Goal: Use online tool/utility: Utilize a website feature to perform a specific function

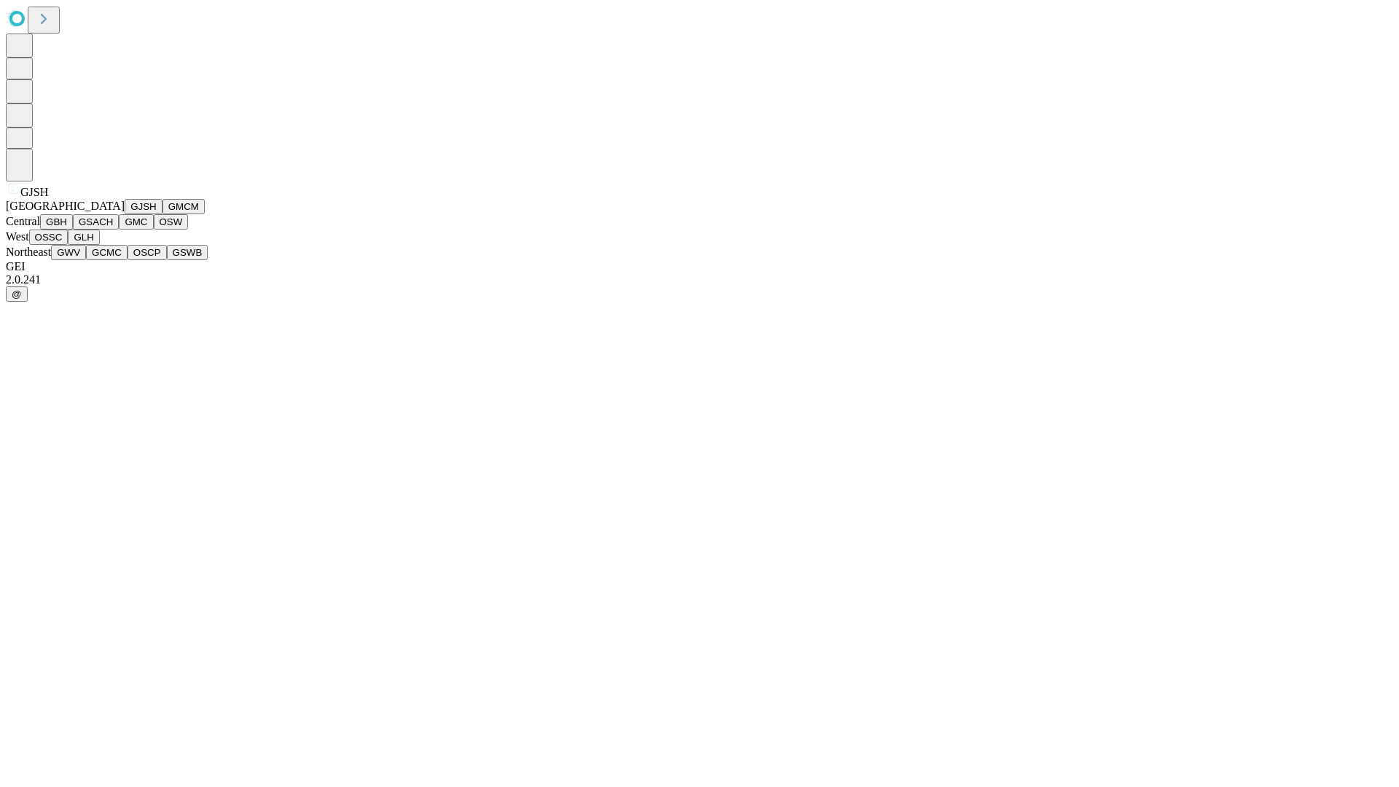
click at [125, 214] on button "GJSH" at bounding box center [144, 206] width 38 height 15
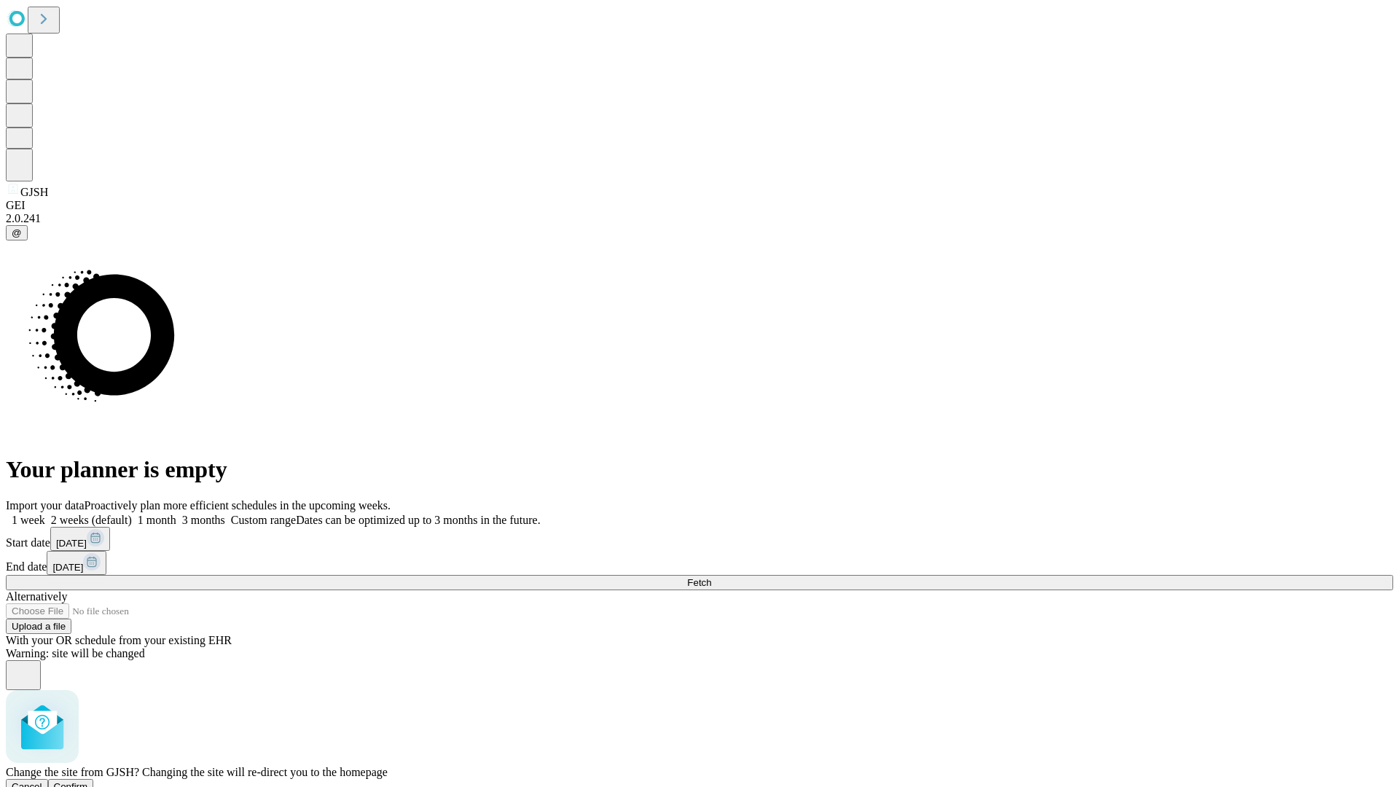
click at [88, 781] on span "Confirm" at bounding box center [71, 786] width 34 height 11
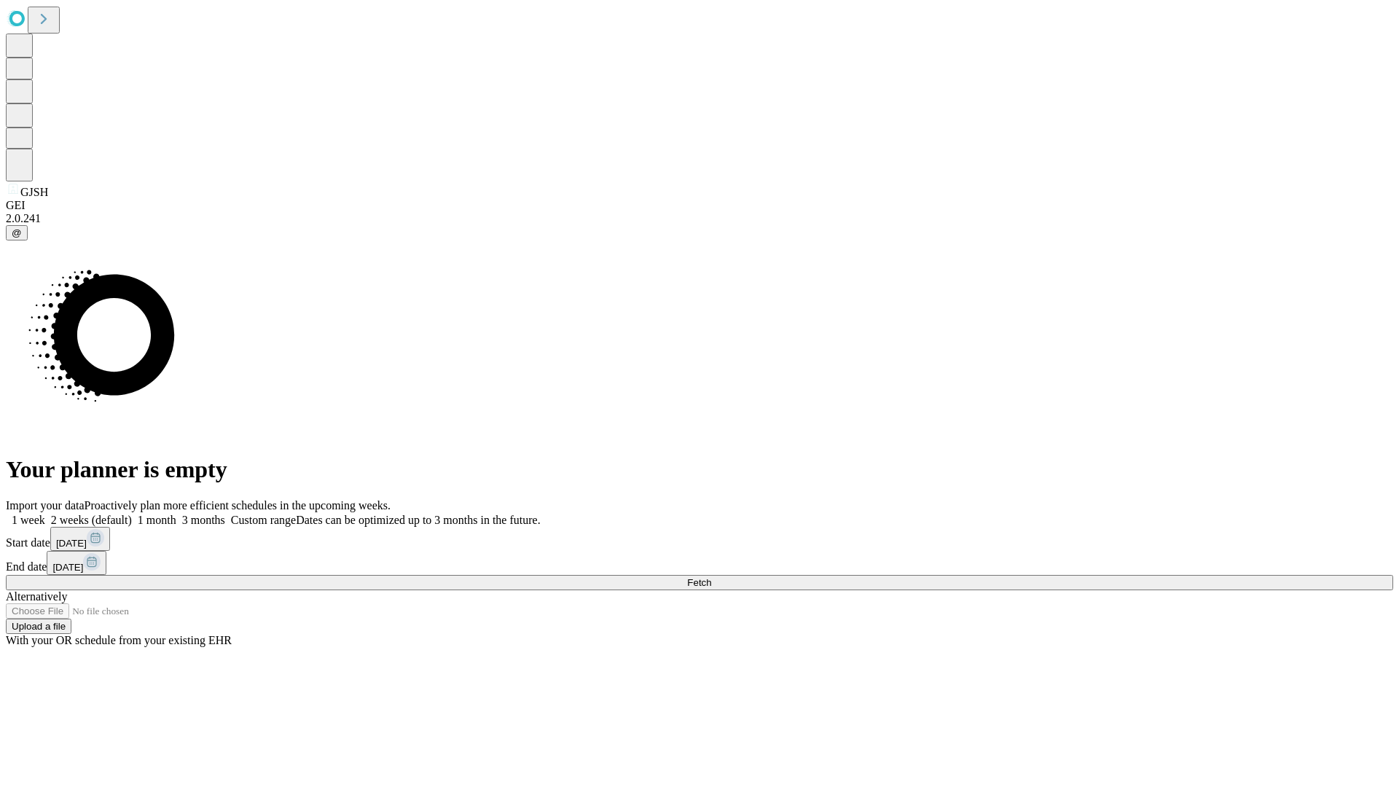
click at [45, 514] on label "1 week" at bounding box center [25, 520] width 39 height 12
click at [711, 577] on span "Fetch" at bounding box center [699, 582] width 24 height 11
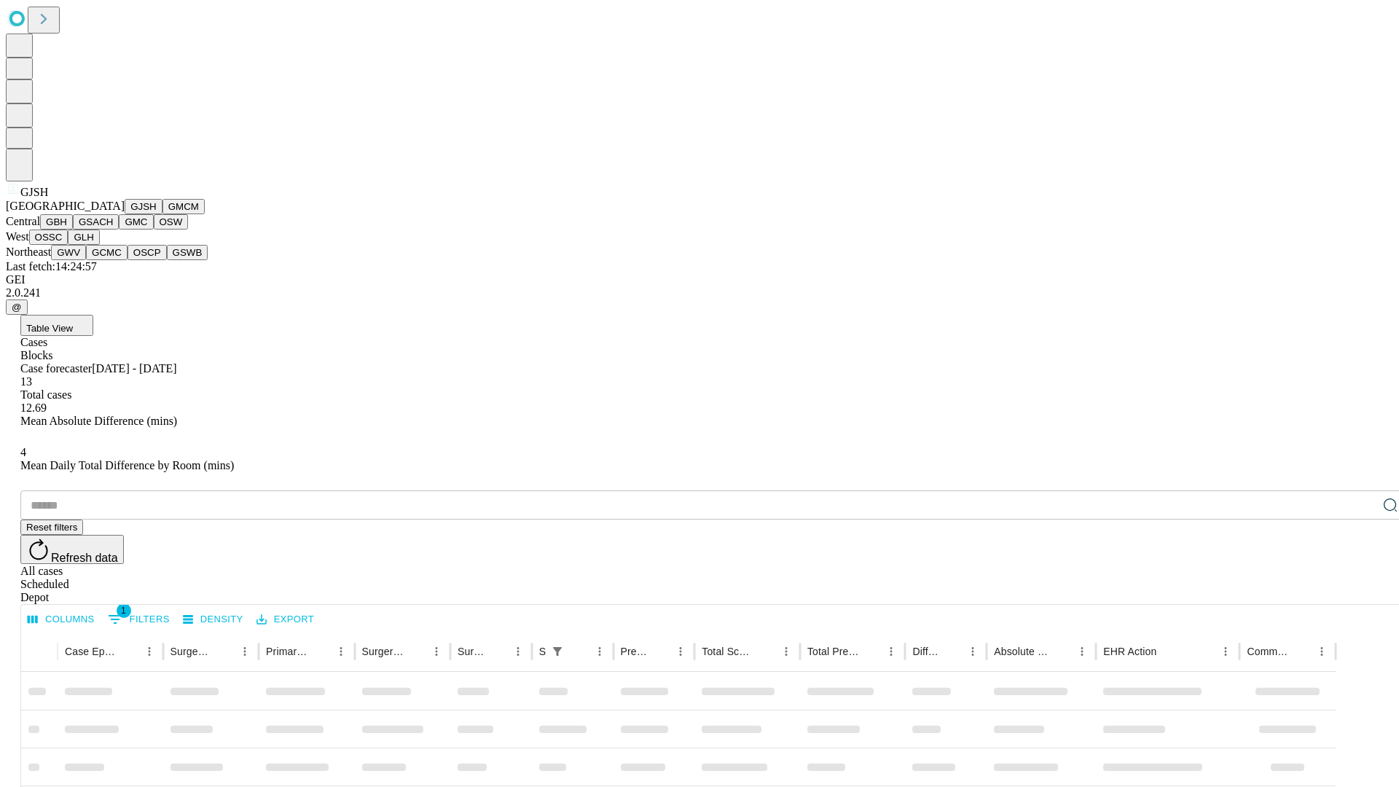
click at [162, 214] on button "GMCM" at bounding box center [183, 206] width 42 height 15
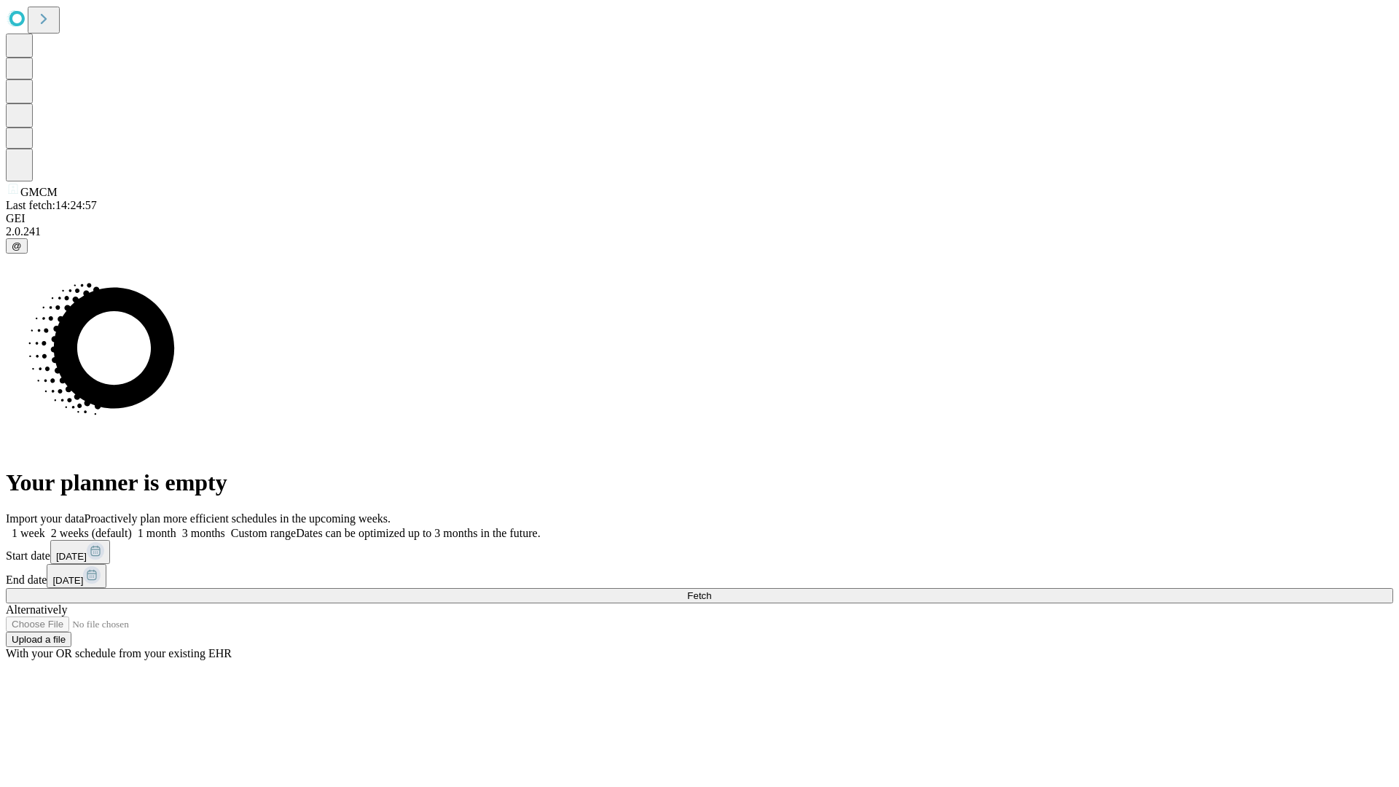
click at [45, 527] on label "1 week" at bounding box center [25, 533] width 39 height 12
click at [711, 590] on span "Fetch" at bounding box center [699, 595] width 24 height 11
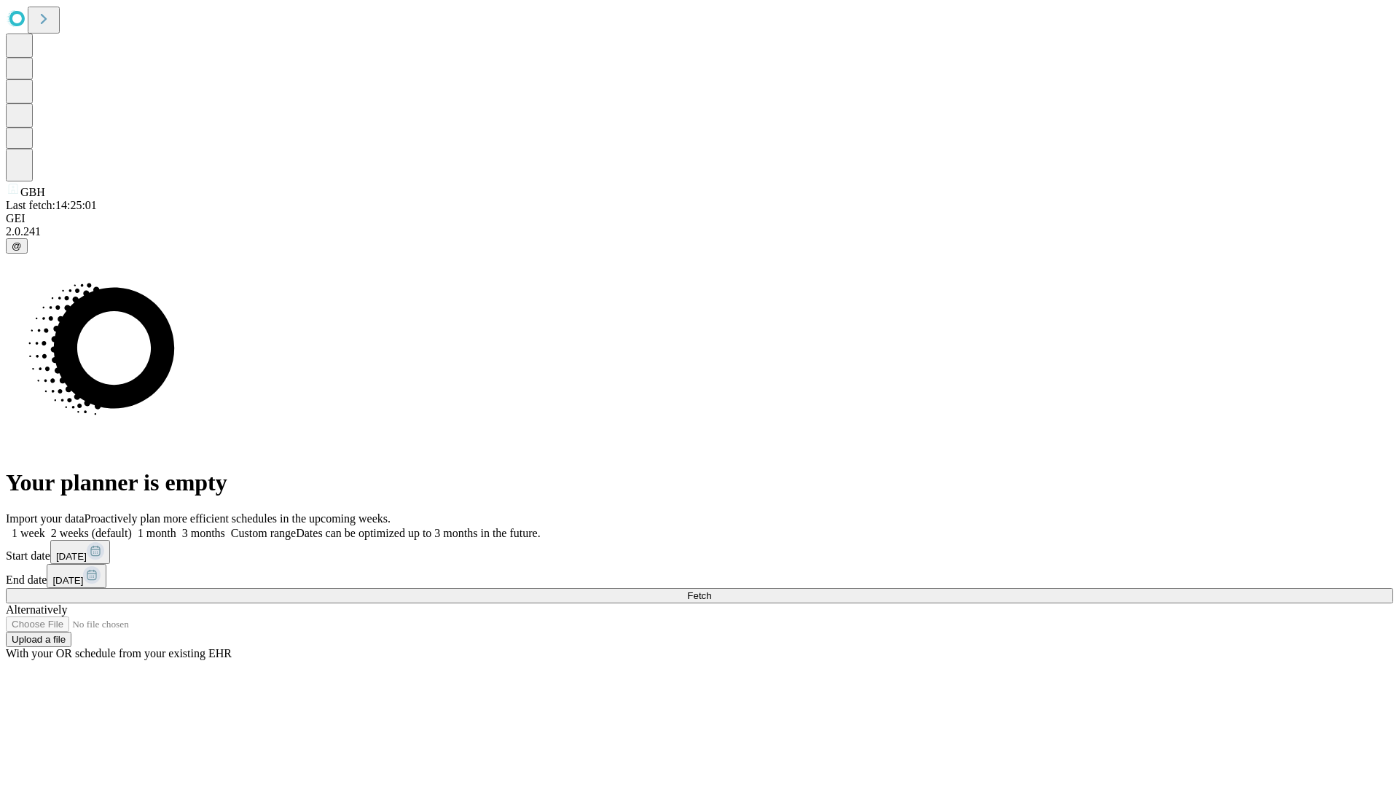
click at [45, 527] on label "1 week" at bounding box center [25, 533] width 39 height 12
click at [711, 590] on span "Fetch" at bounding box center [699, 595] width 24 height 11
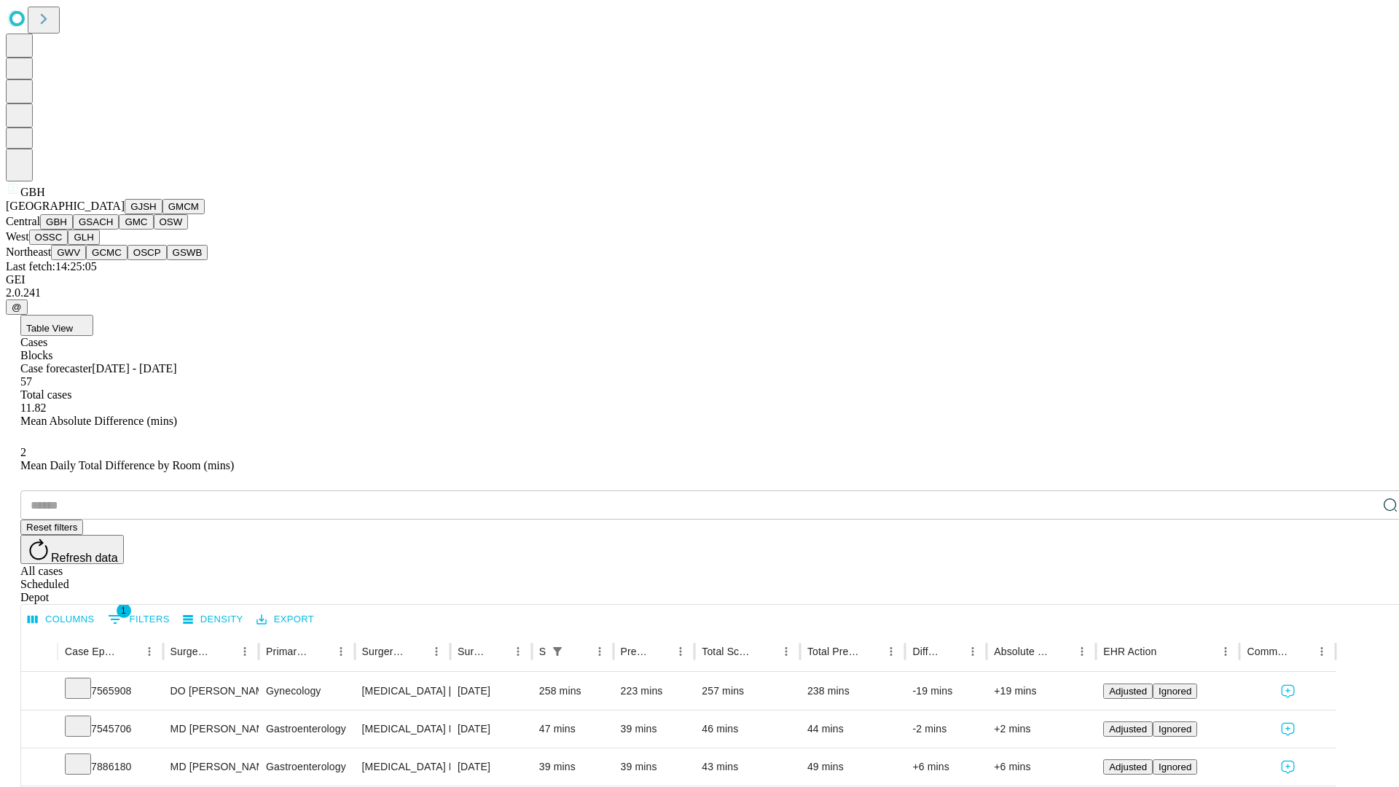
click at [113, 229] on button "GSACH" at bounding box center [96, 221] width 46 height 15
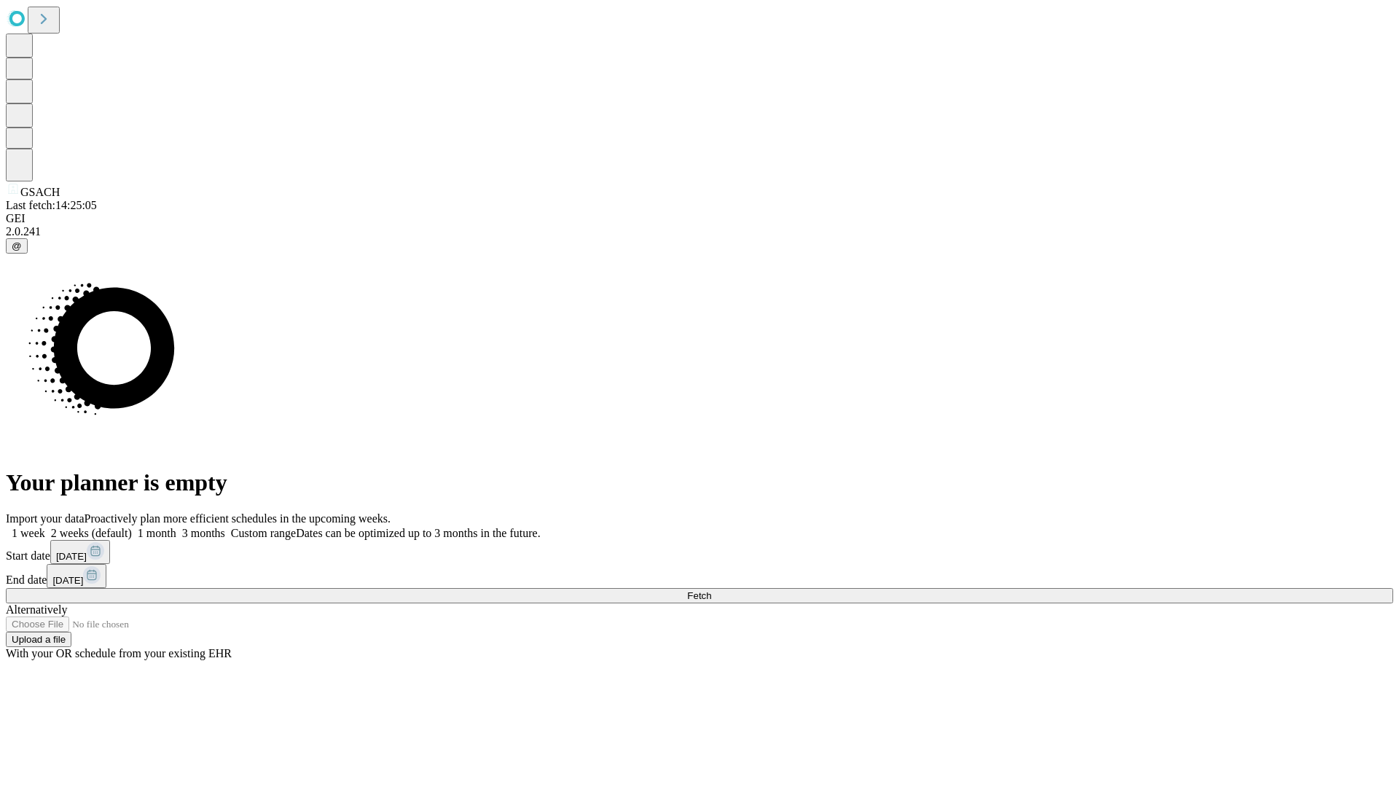
click at [711, 590] on span "Fetch" at bounding box center [699, 595] width 24 height 11
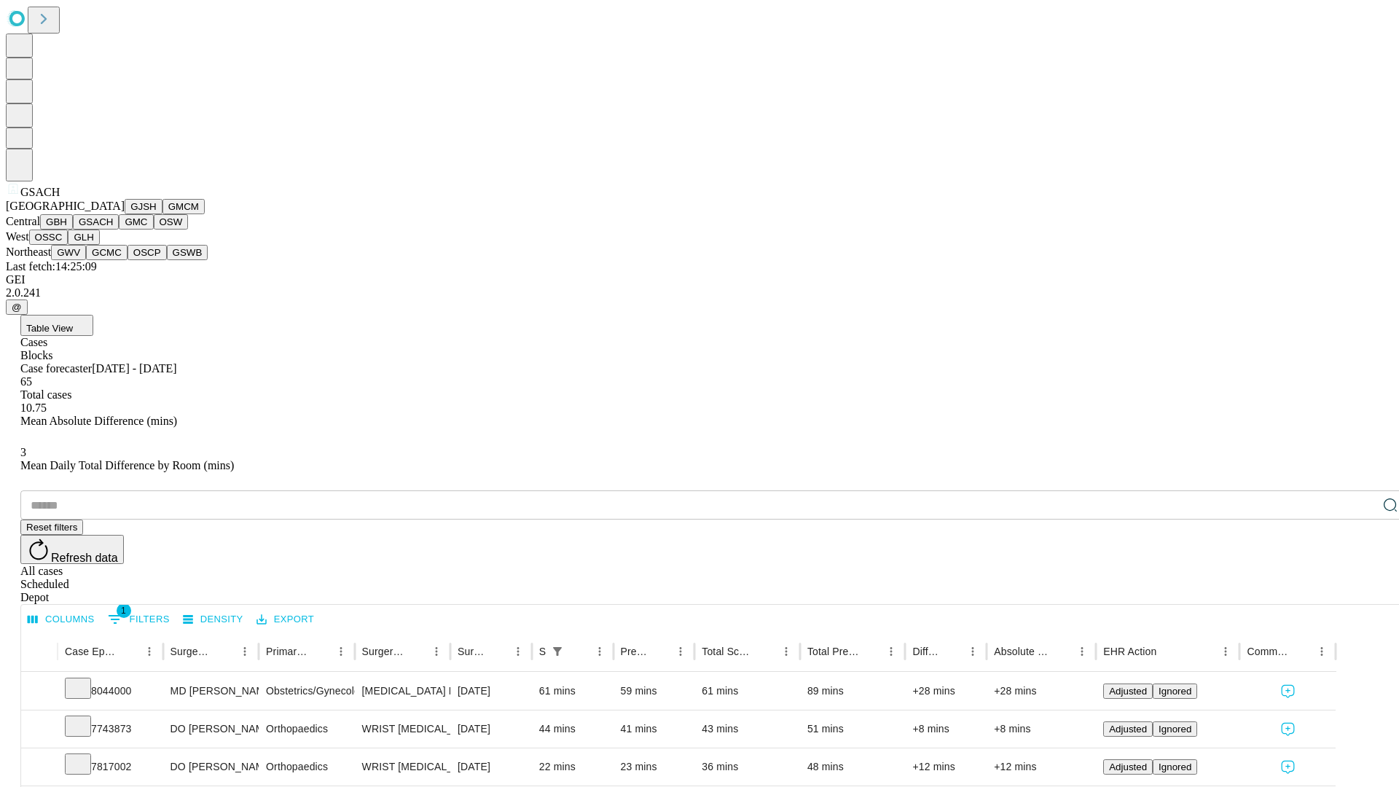
click at [119, 229] on button "GMC" at bounding box center [136, 221] width 34 height 15
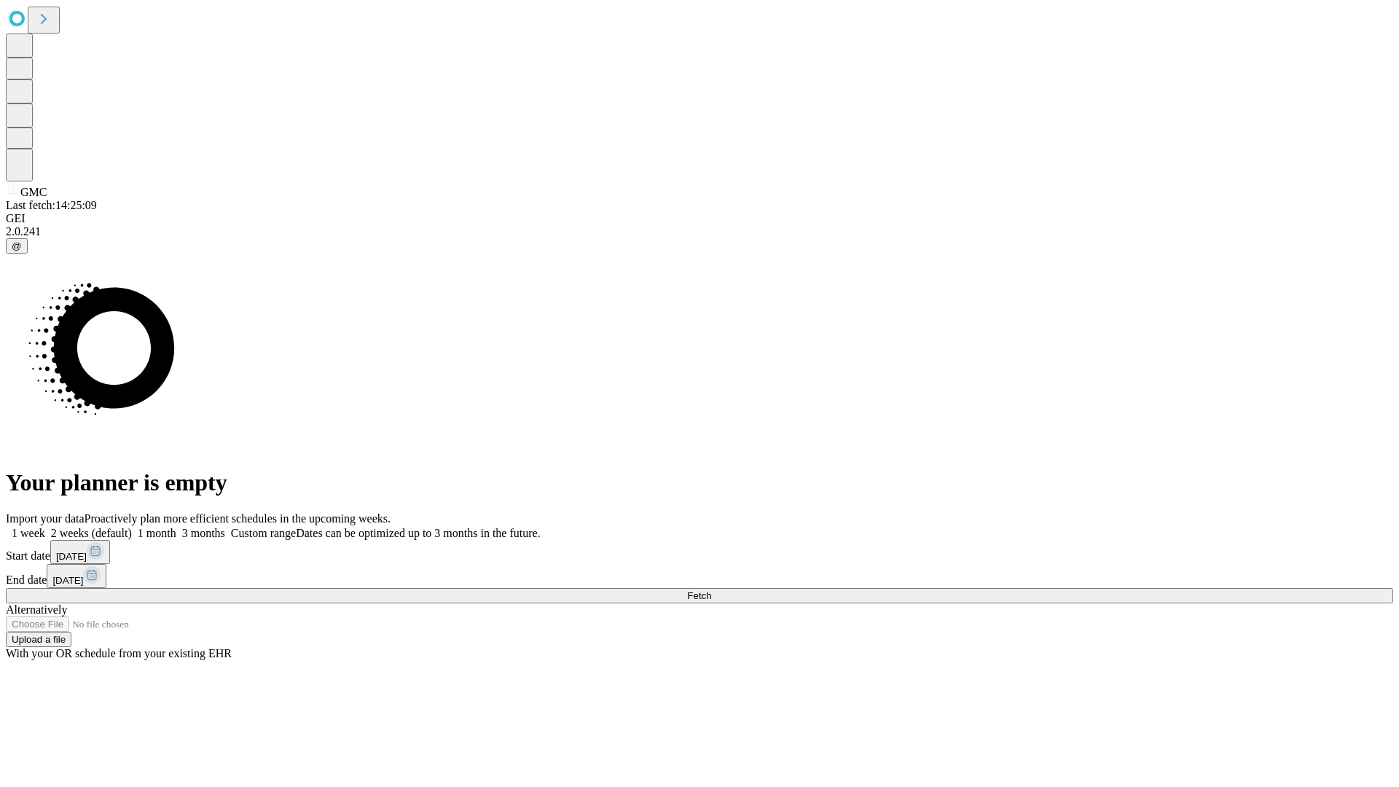
click at [45, 527] on label "1 week" at bounding box center [25, 533] width 39 height 12
click at [711, 590] on span "Fetch" at bounding box center [699, 595] width 24 height 11
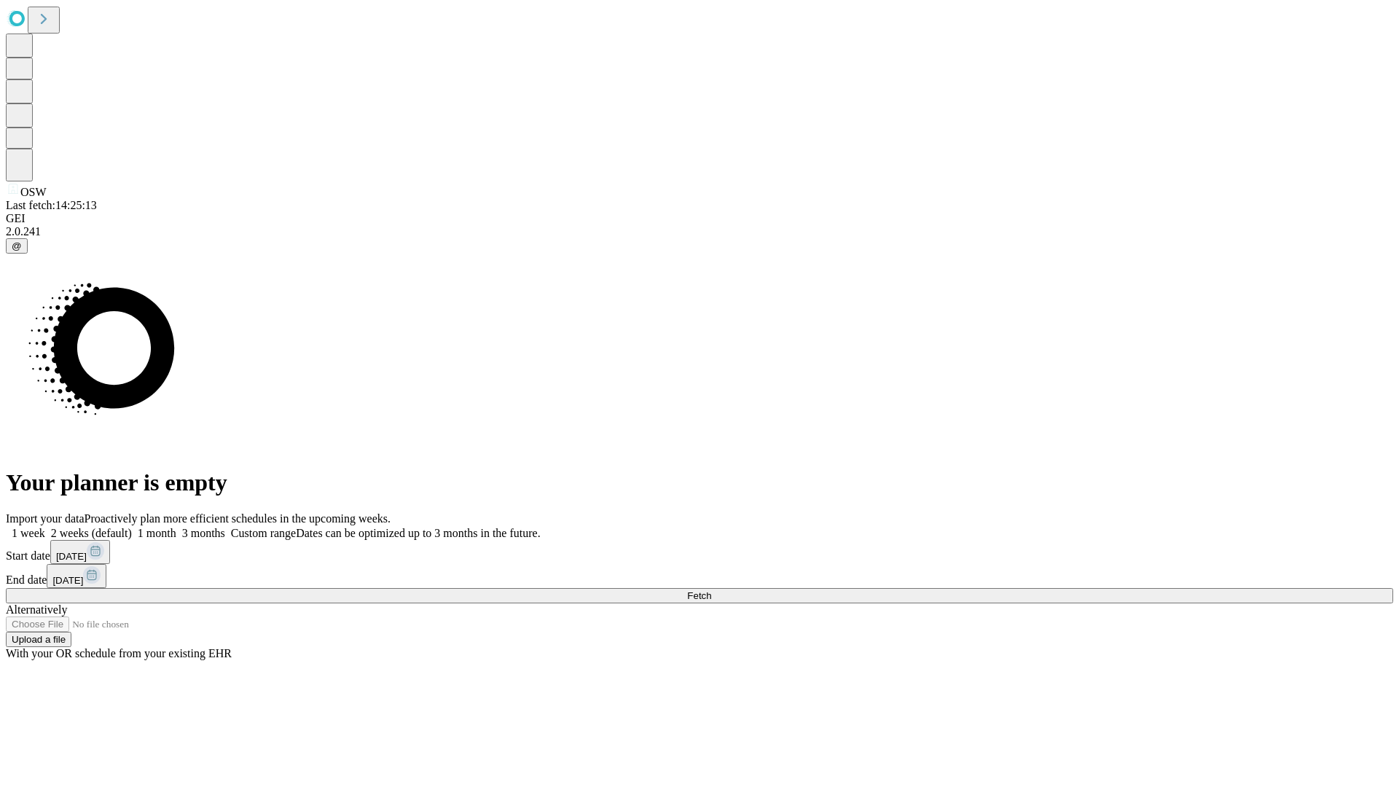
click at [45, 527] on label "1 week" at bounding box center [25, 533] width 39 height 12
click at [711, 590] on span "Fetch" at bounding box center [699, 595] width 24 height 11
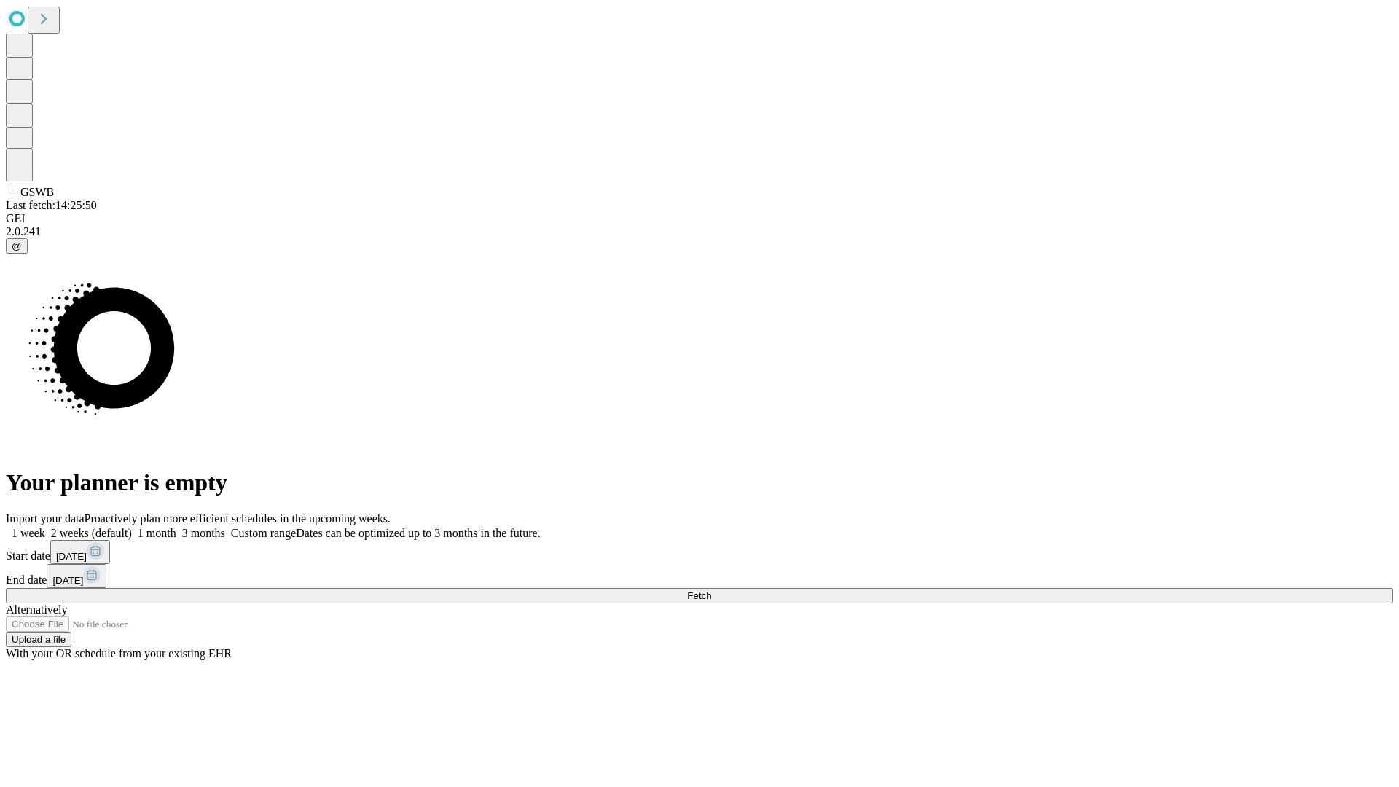
click at [45, 527] on label "1 week" at bounding box center [25, 533] width 39 height 12
click at [711, 590] on span "Fetch" at bounding box center [699, 595] width 24 height 11
